Goal: Information Seeking & Learning: Find specific fact

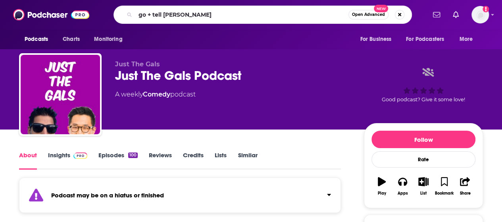
type input "go + tell gals"
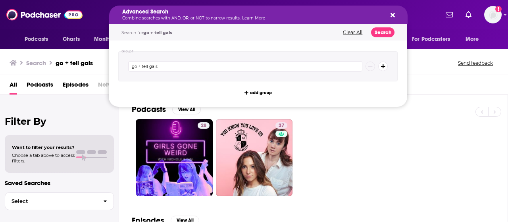
click at [392, 17] on icon "Search podcasts, credits, & more..." at bounding box center [393, 15] width 4 height 6
click at [384, 12] on div "Advanced Search Combine searches with AND, OR, or NOT to narrow results. Learn …" at bounding box center [258, 15] width 299 height 18
click at [395, 13] on icon "Search podcasts, credits, & more..." at bounding box center [393, 15] width 4 height 4
click at [357, 159] on div "28 37" at bounding box center [320, 157] width 376 height 77
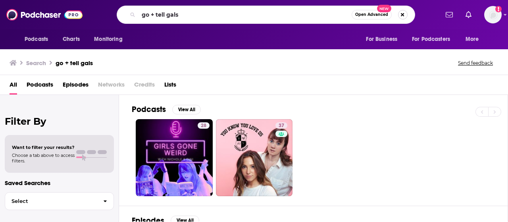
click at [405, 14] on button "Search podcasts, credits, & more..." at bounding box center [403, 15] width 10 height 10
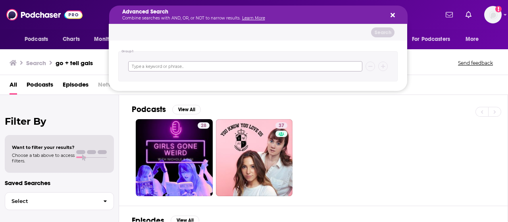
click at [269, 68] on input "Search podcasts, credits, & more..." at bounding box center [245, 66] width 234 height 10
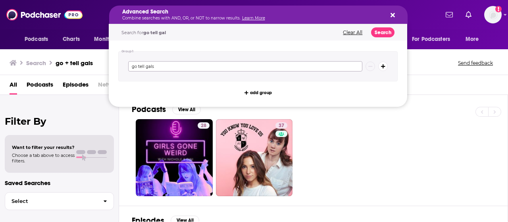
type input "go tell gals"
click at [354, 31] on button "Clear All" at bounding box center [353, 33] width 24 height 6
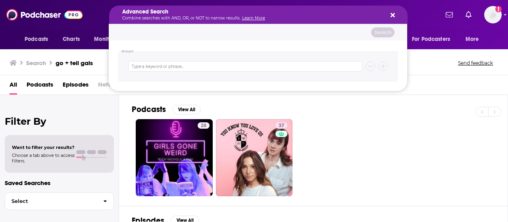
click at [397, 16] on div "Advanced Search Combine searches with AND, OR, or NOT to narrow results. Learn …" at bounding box center [258, 15] width 299 height 18
click at [395, 16] on icon "Search podcasts, credits, & more..." at bounding box center [393, 15] width 4 height 4
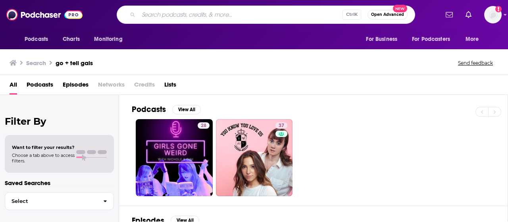
click at [159, 21] on div "Ctrl K Open Advanced New" at bounding box center [266, 15] width 299 height 18
click at [177, 9] on input "Search podcasts, credits, & more..." at bounding box center [241, 14] width 204 height 13
type input "go tell gals"
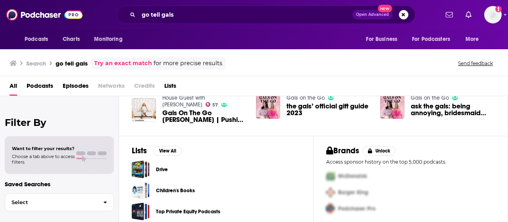
scroll to position [222, 0]
